Goal: Task Accomplishment & Management: Manage account settings

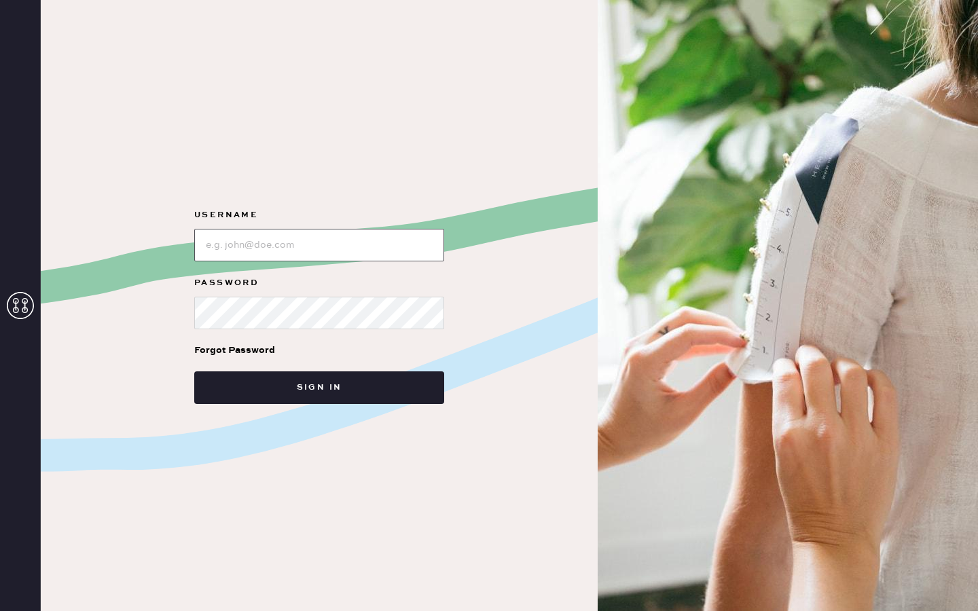
click at [297, 241] on input "loginName" at bounding box center [319, 245] width 250 height 33
type input "[EMAIL_ADDRESS][DOMAIN_NAME]"
click at [304, 241] on input "loginName" at bounding box center [319, 245] width 250 height 33
type input "[EMAIL_ADDRESS][DOMAIN_NAME]"
click at [194, 371] on button "Sign in" at bounding box center [319, 387] width 250 height 33
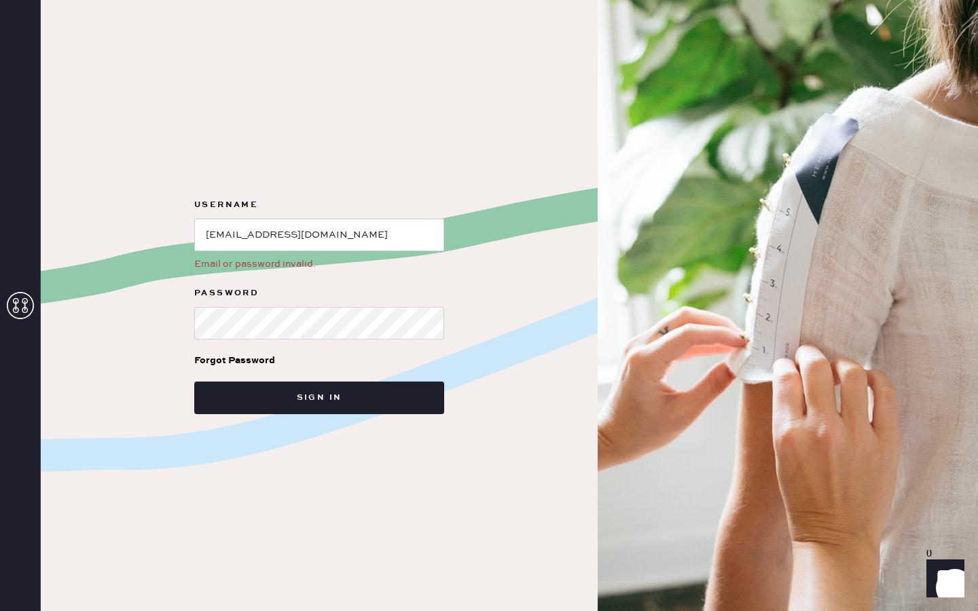
click at [261, 359] on div "Forgot Password" at bounding box center [234, 360] width 81 height 15
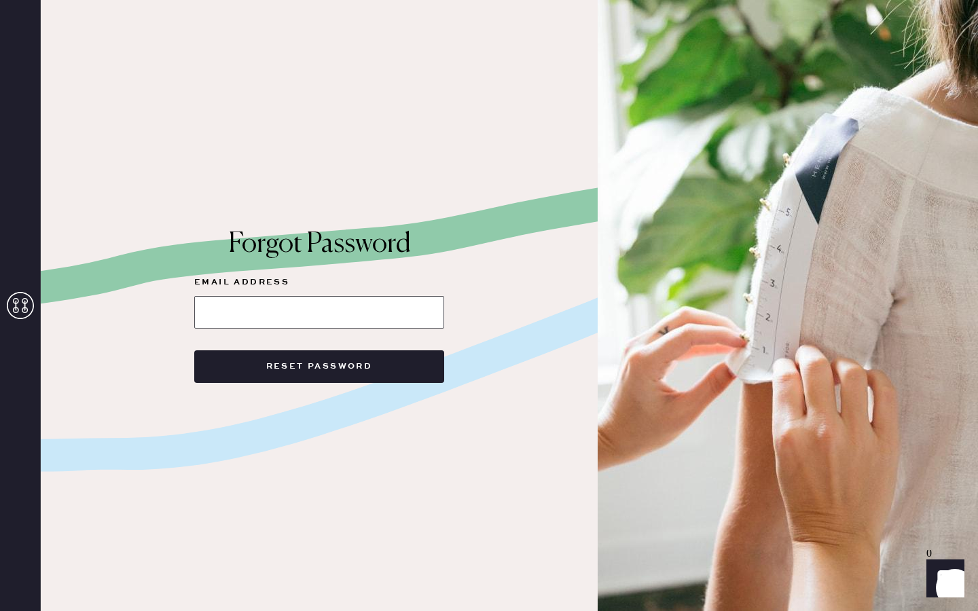
click at [323, 305] on input at bounding box center [319, 312] width 250 height 33
type input "[EMAIL_ADDRESS][DOMAIN_NAME]"
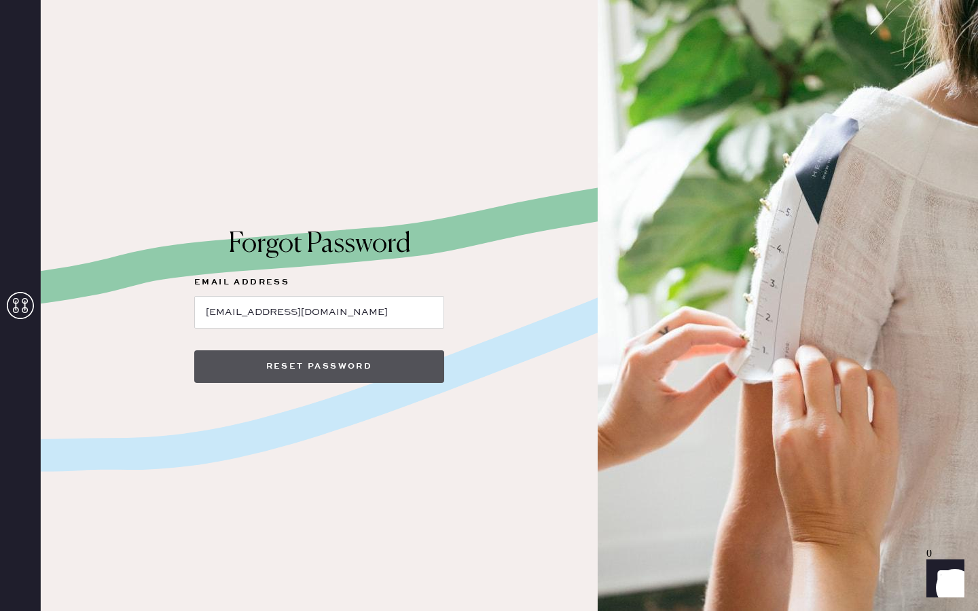
click at [325, 367] on button "Reset Password" at bounding box center [319, 366] width 250 height 33
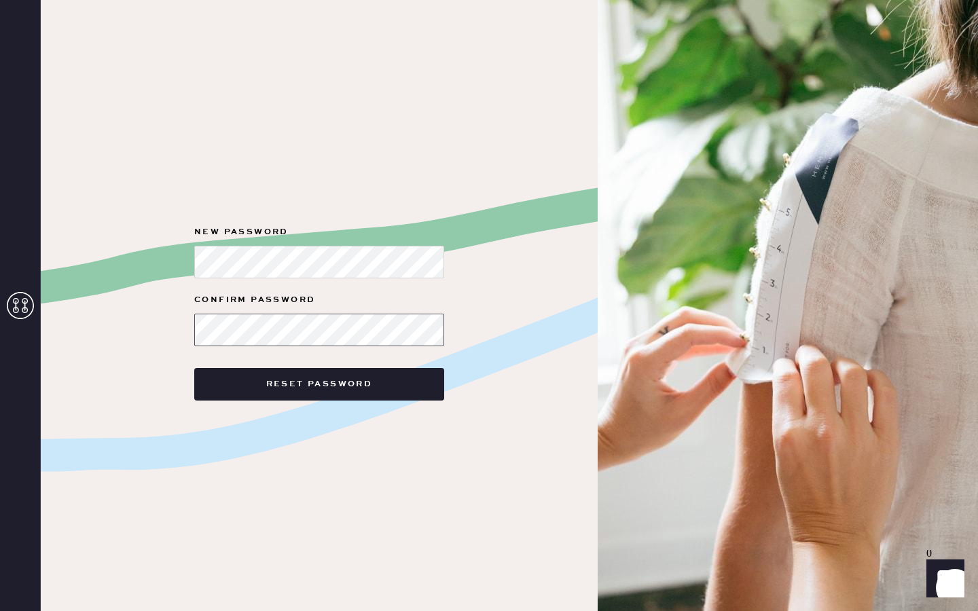
click at [194, 368] on button "Reset Password" at bounding box center [319, 384] width 250 height 33
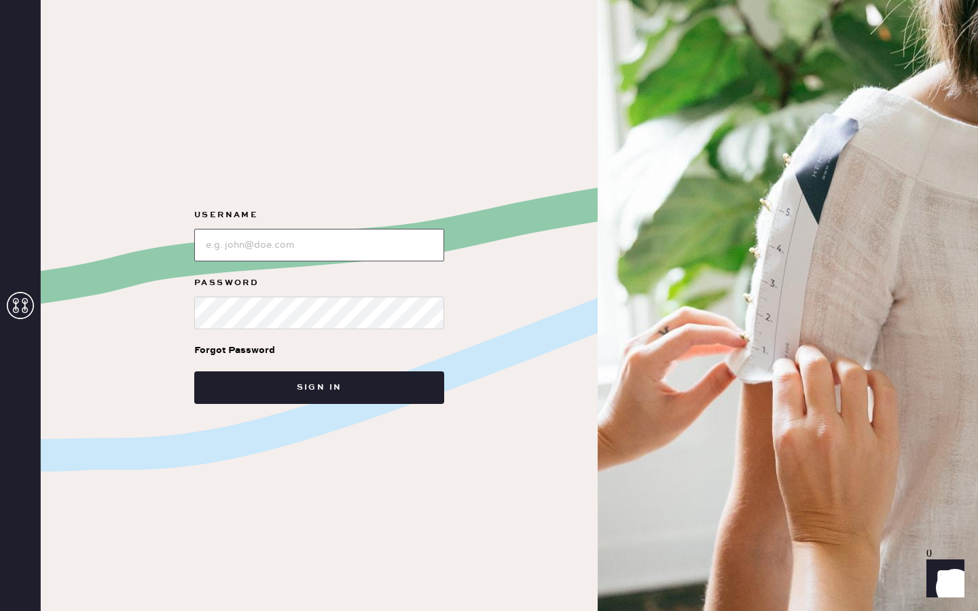
click at [333, 246] on input "loginName" at bounding box center [319, 245] width 250 height 33
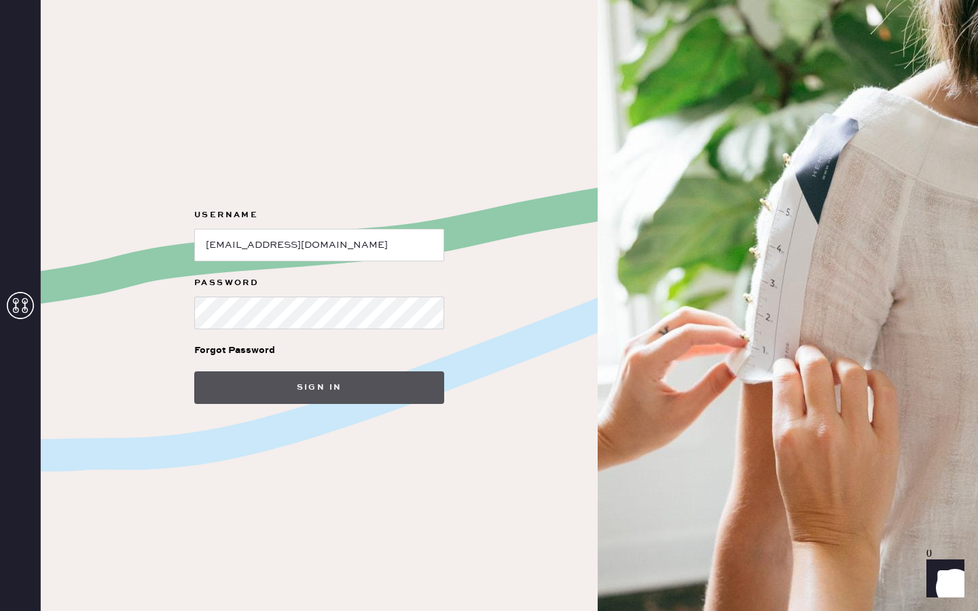
click at [320, 384] on button "Sign in" at bounding box center [319, 387] width 250 height 33
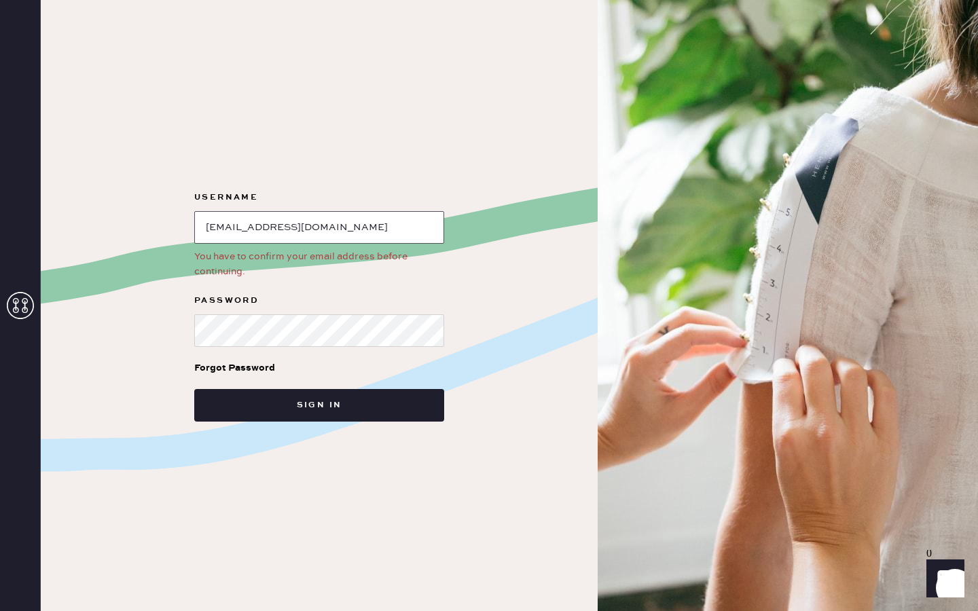
click at [390, 222] on input "loginName" at bounding box center [319, 227] width 250 height 33
click at [474, 176] on div "Username You have to confirm your email address before continuing. Password For…" at bounding box center [319, 305] width 557 height 611
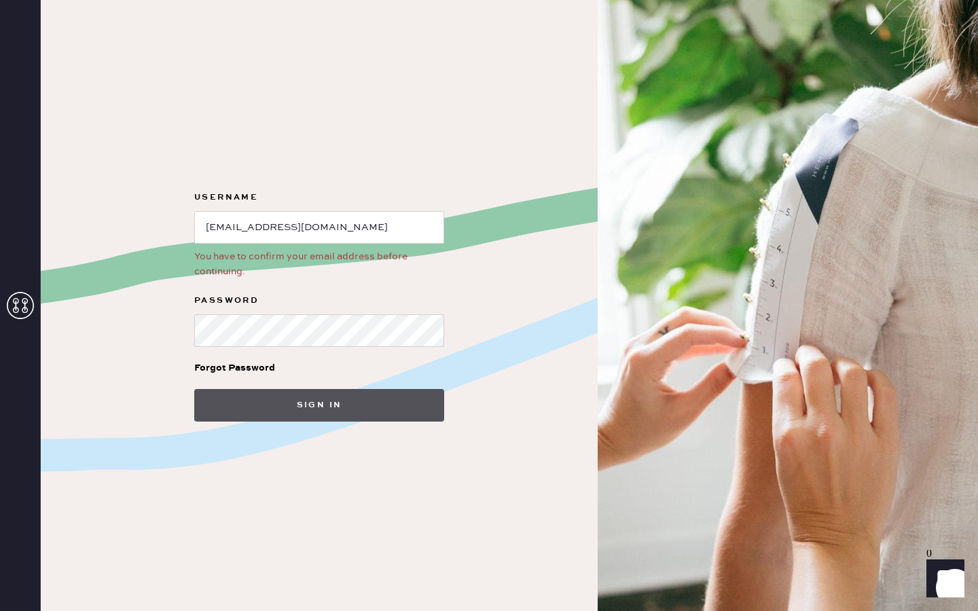
click at [356, 409] on button "Sign in" at bounding box center [319, 405] width 250 height 33
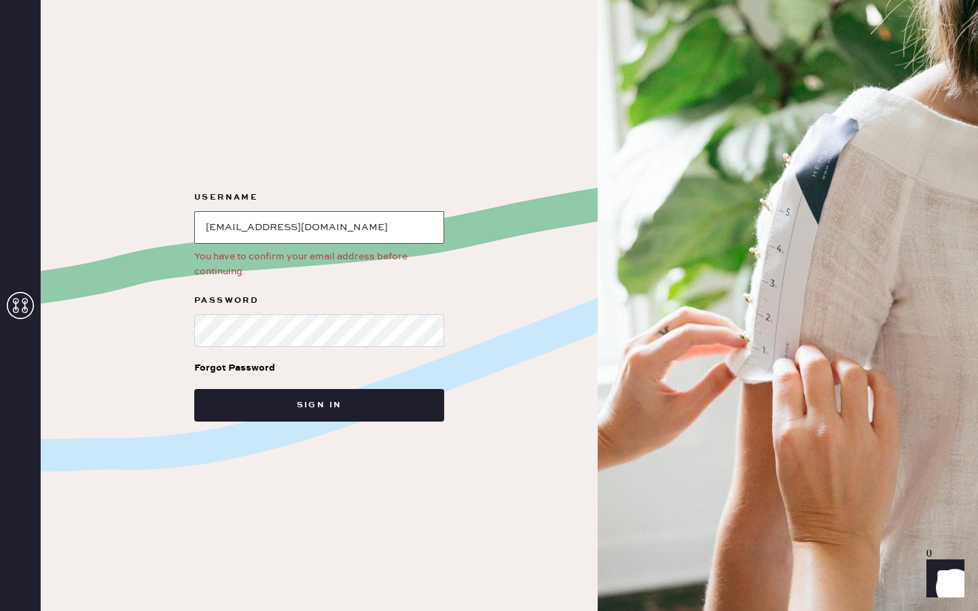
click at [379, 219] on input "loginName" at bounding box center [319, 227] width 250 height 33
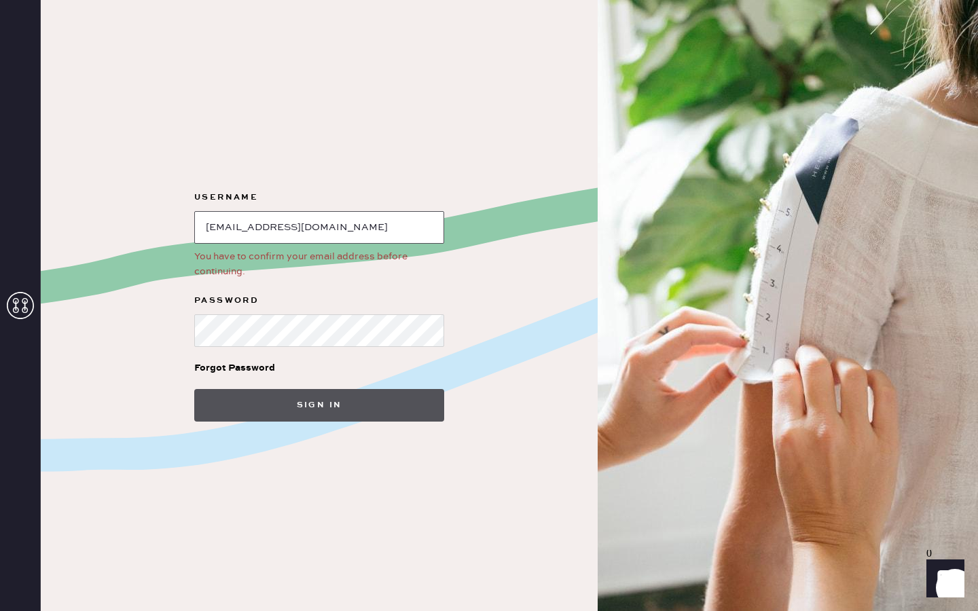
type input "[EMAIL_ADDRESS][DOMAIN_NAME]"
click at [327, 411] on button "Sign in" at bounding box center [319, 405] width 250 height 33
